Goal: Information Seeking & Learning: Check status

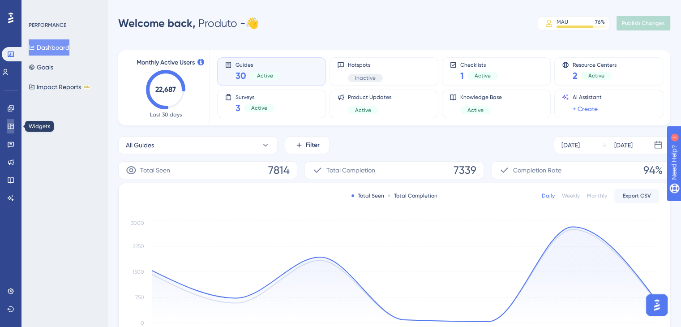
click at [11, 120] on link at bounding box center [10, 126] width 7 height 14
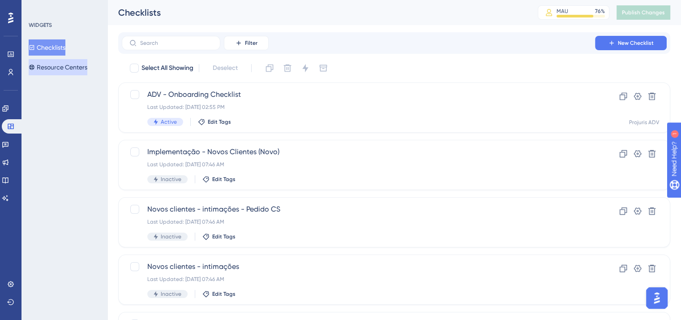
click at [61, 64] on button "Resource Centers" at bounding box center [58, 67] width 59 height 16
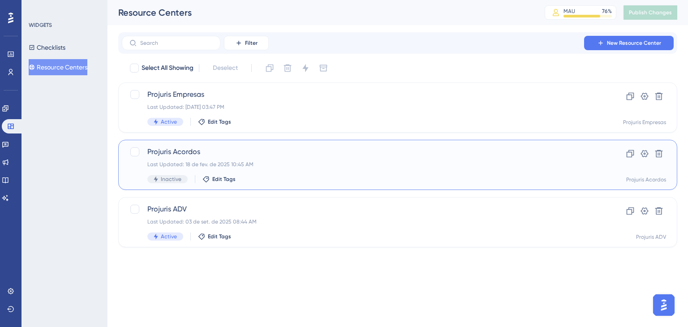
click at [270, 158] on div "Projuris Acordos Last Updated: [DATE] 10:45 AM Inactive Edit Tags" at bounding box center [361, 164] width 429 height 37
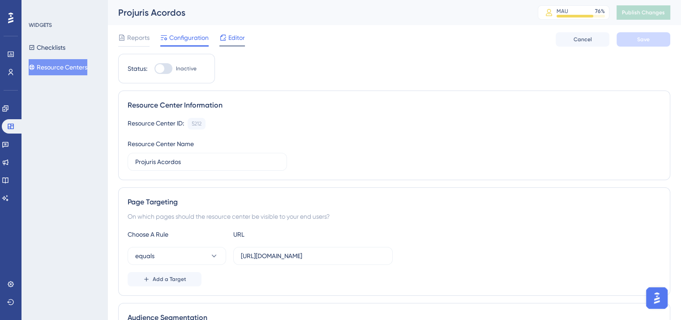
click at [224, 34] on icon at bounding box center [222, 37] width 7 height 7
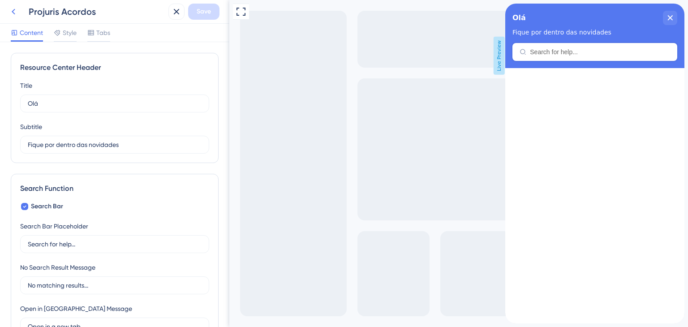
click at [17, 12] on icon at bounding box center [13, 11] width 11 height 11
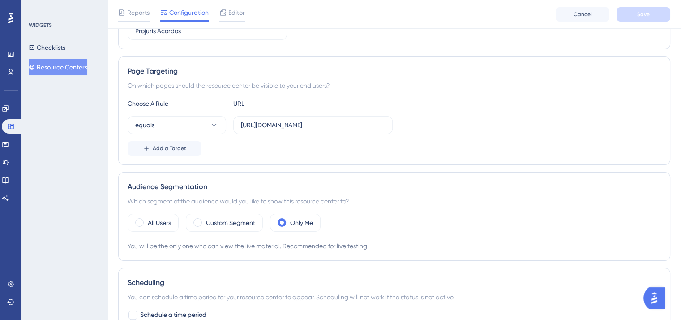
scroll to position [45, 0]
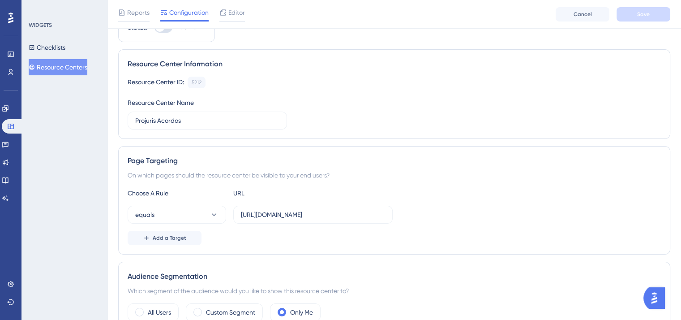
click at [72, 66] on button "Resource Centers" at bounding box center [58, 67] width 59 height 16
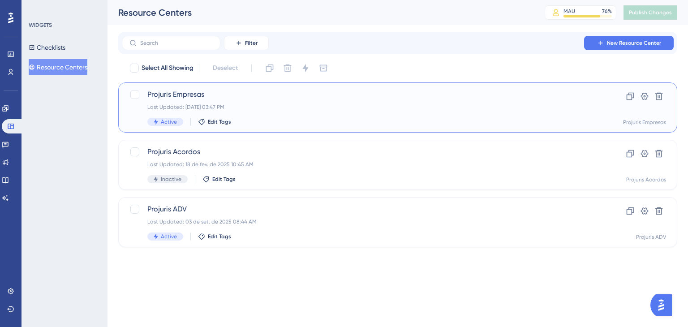
click at [333, 103] on div "Projuris Empresas Last Updated: [DATE] 03:47 PM Active Edit Tags" at bounding box center [361, 107] width 429 height 37
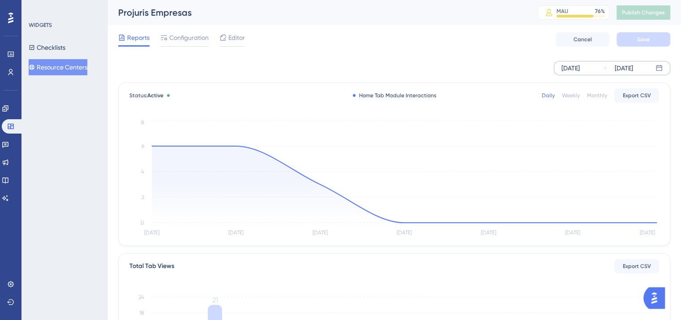
click at [580, 67] on div "[DATE]" at bounding box center [571, 68] width 18 height 11
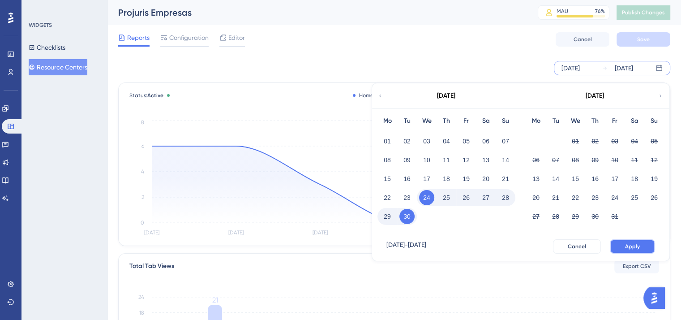
click at [630, 248] on span "Apply" at bounding box center [632, 246] width 15 height 7
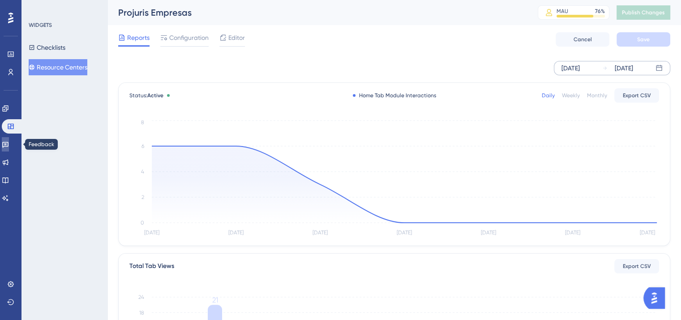
click at [7, 143] on icon at bounding box center [5, 144] width 7 height 7
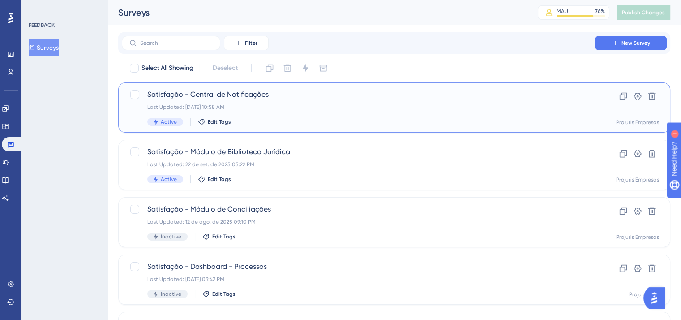
click at [468, 94] on span "Satisfação - Central de Notificações" at bounding box center [358, 94] width 422 height 11
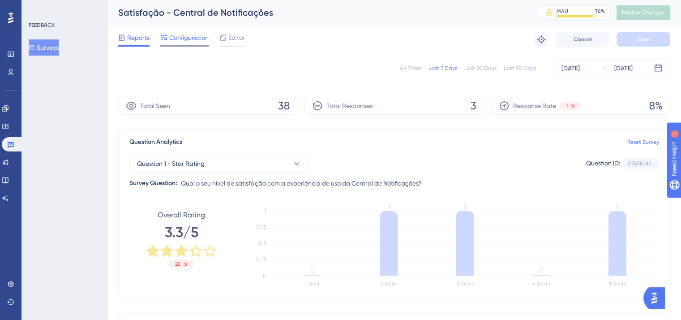
drag, startPoint x: 191, startPoint y: 36, endPoint x: 197, endPoint y: 39, distance: 6.4
click at [191, 37] on span "Configuration" at bounding box center [188, 37] width 39 height 11
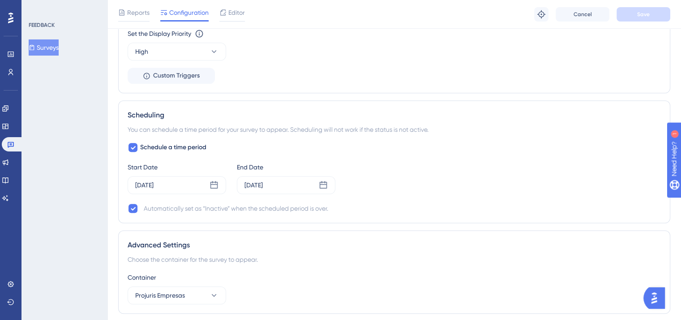
scroll to position [583, 0]
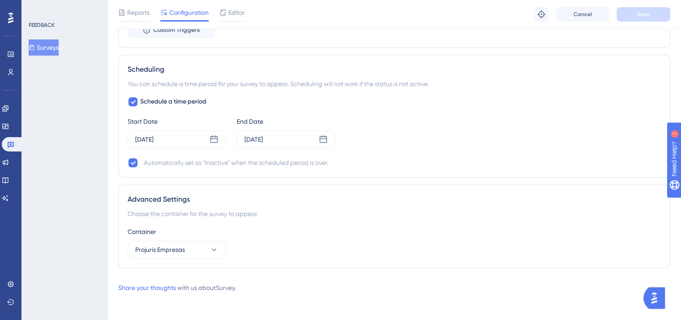
click at [51, 43] on button "Surveys" at bounding box center [44, 47] width 30 height 16
